Goal: Information Seeking & Learning: Understand process/instructions

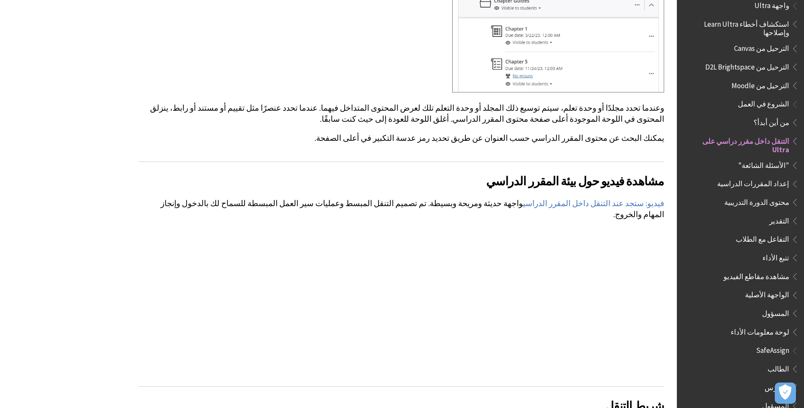
scroll to position [940, 0]
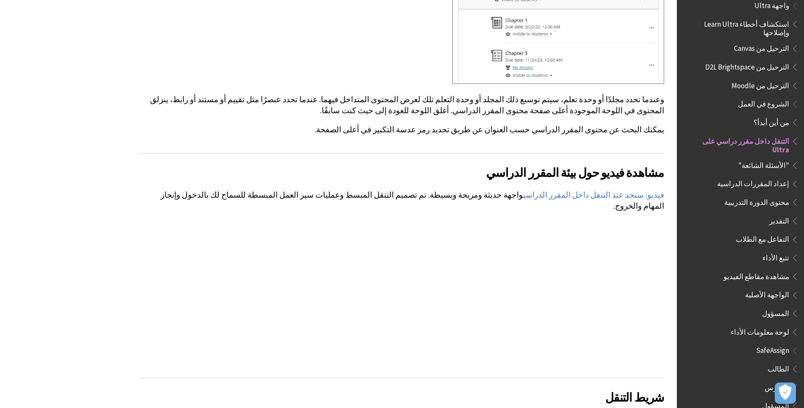
click at [763, 306] on span "المسؤول" at bounding box center [742, 313] width 113 height 14
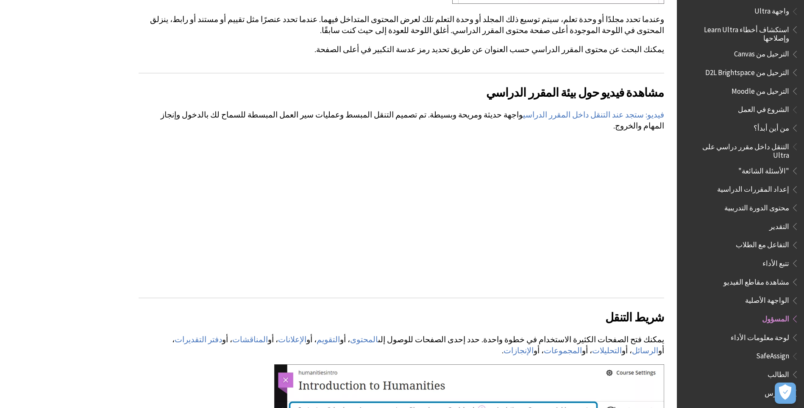
scroll to position [1067, 0]
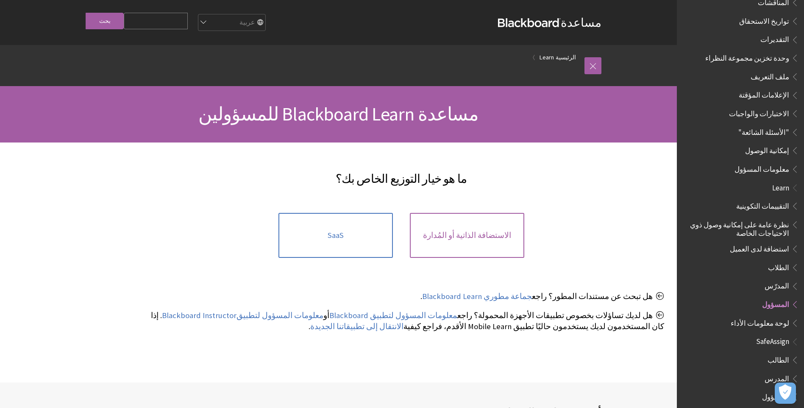
click at [477, 245] on link "الاستضافة الذاتية أو المُدارة" at bounding box center [467, 235] width 114 height 45
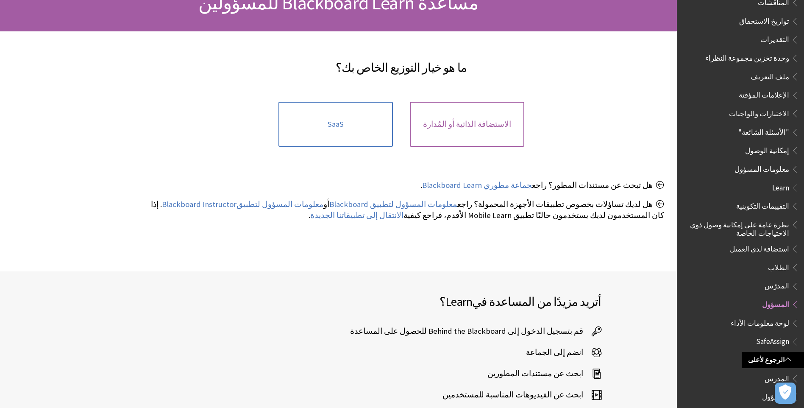
scroll to position [170, 0]
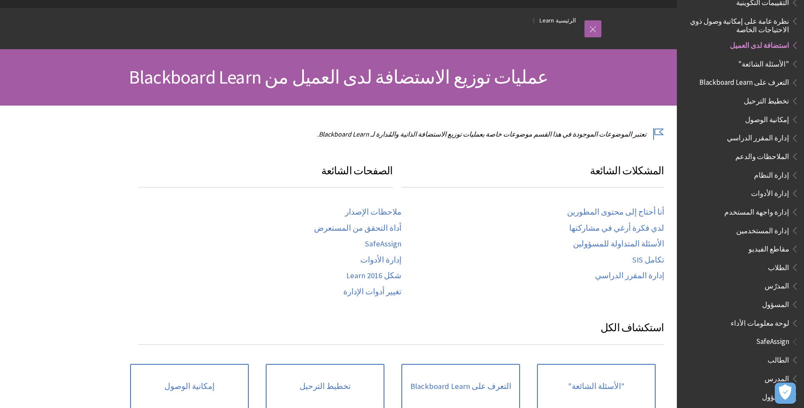
scroll to position [127, 0]
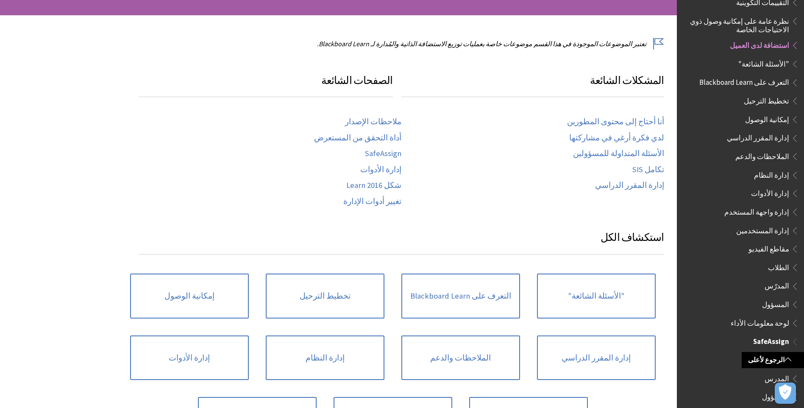
click at [746, 373] on span "المدرس" at bounding box center [742, 378] width 113 height 14
click at [743, 375] on span "المدرس" at bounding box center [742, 378] width 113 height 14
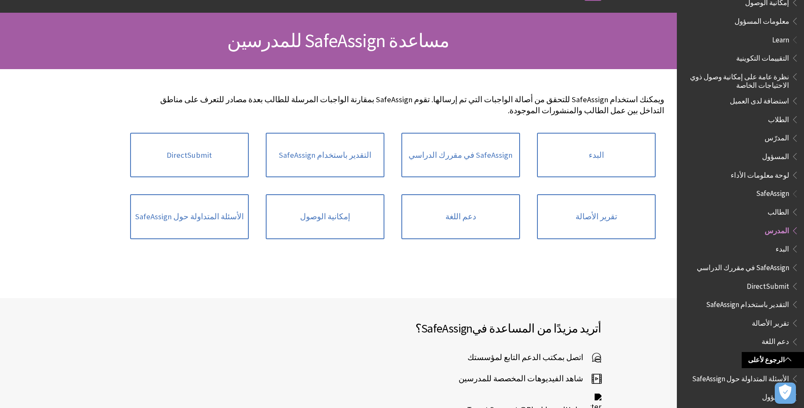
scroll to position [20, 0]
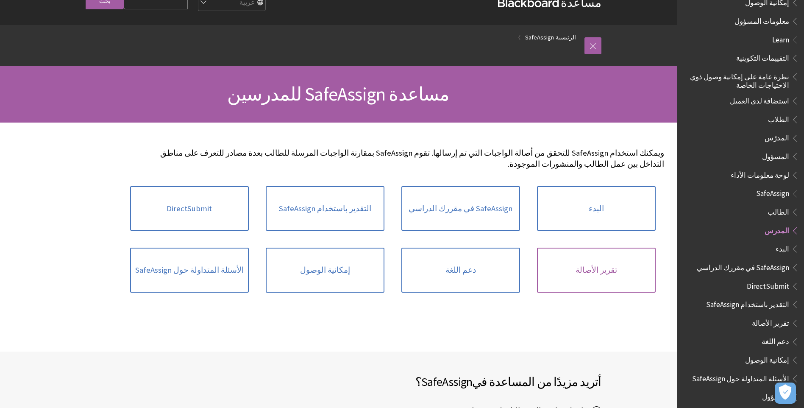
click at [601, 252] on link "تقرير الأصالة" at bounding box center [596, 270] width 119 height 45
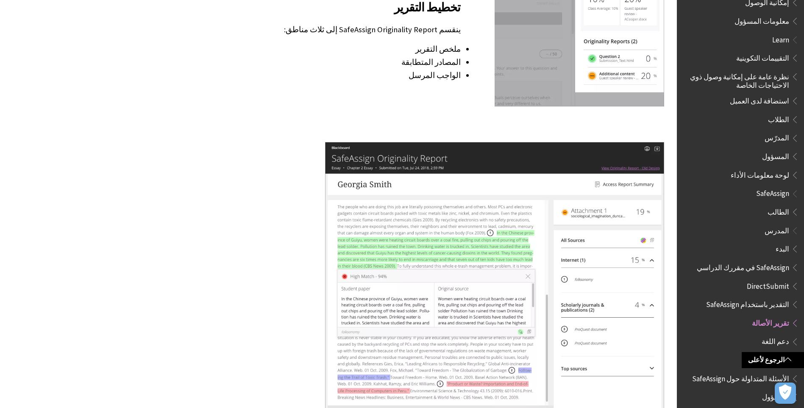
scroll to position [1060, 0]
